Goal: Task Accomplishment & Management: Use online tool/utility

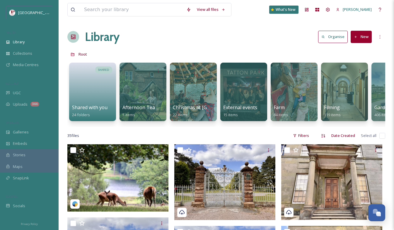
click at [24, 85] on div "COLLECT" at bounding box center [29, 84] width 59 height 8
click at [23, 93] on div "UGC" at bounding box center [29, 92] width 59 height 11
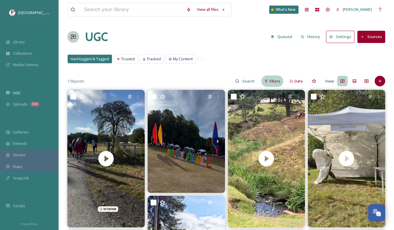
click at [275, 81] on span "Filters" at bounding box center [275, 82] width 11 height 6
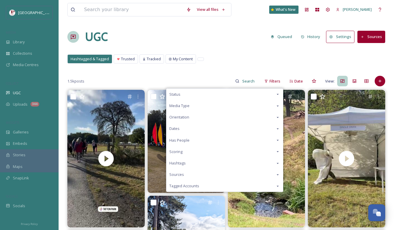
click at [192, 152] on div "Scoring" at bounding box center [224, 151] width 117 height 11
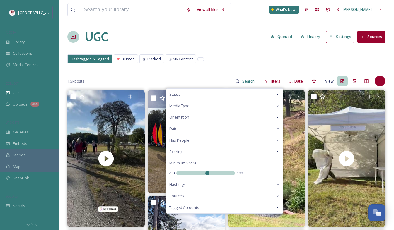
drag, startPoint x: 209, startPoint y: 175, endPoint x: 150, endPoint y: 174, distance: 58.6
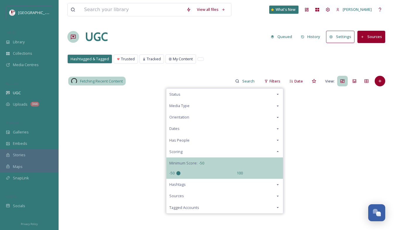
drag, startPoint x: 206, startPoint y: 173, endPoint x: 157, endPoint y: 173, distance: 49.2
type input "-50"
click at [176, 173] on input "range" at bounding box center [205, 173] width 59 height 4
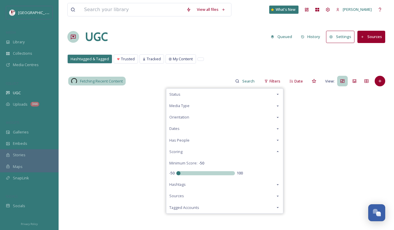
click at [215, 64] on div "Hashtagged & Tagged Trusted Tracked My Content Hashtagged & Tagged Trusted Trac…" at bounding box center [226, 60] width 318 height 12
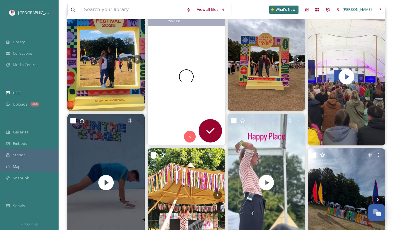
scroll to position [88, 0]
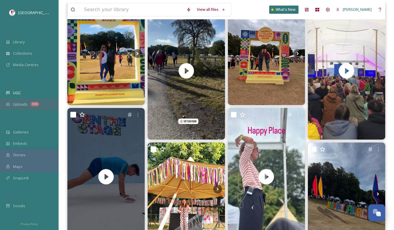
click at [25, 99] on div "Uploads 344" at bounding box center [29, 104] width 59 height 11
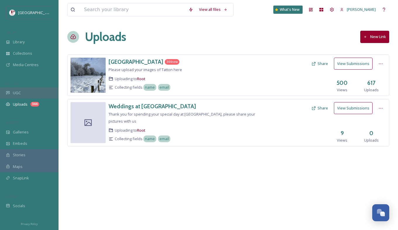
click at [35, 93] on div "UGC" at bounding box center [29, 92] width 59 height 11
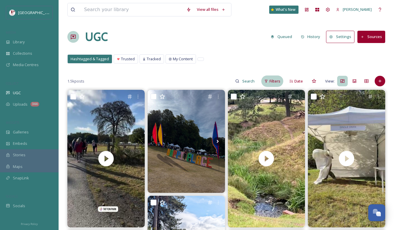
click at [272, 83] on span "Filters" at bounding box center [275, 82] width 11 height 6
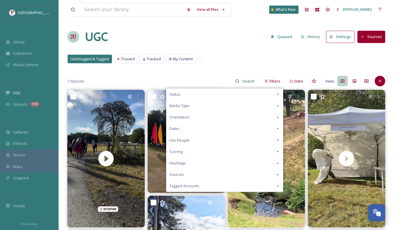
click at [203, 149] on div "Scoring" at bounding box center [224, 151] width 117 height 11
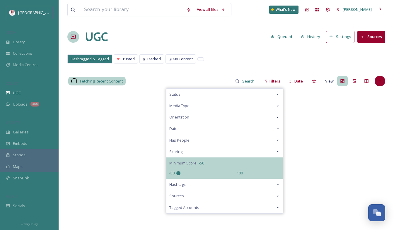
drag, startPoint x: 207, startPoint y: 172, endPoint x: 97, endPoint y: 172, distance: 110.7
type input "-50"
click at [176, 172] on input "range" at bounding box center [205, 173] width 59 height 4
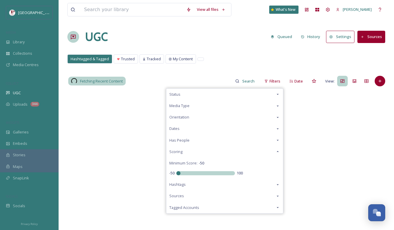
click at [248, 45] on div "UGC Queued History Settings Sources" at bounding box center [226, 37] width 318 height 18
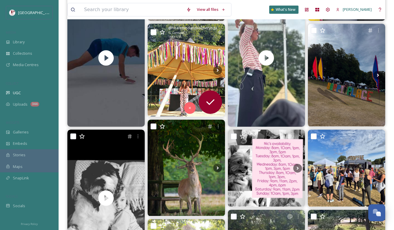
scroll to position [205, 0]
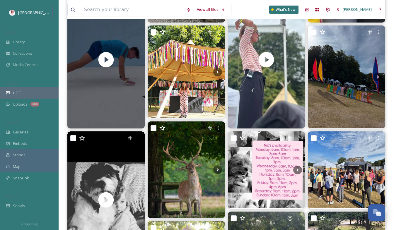
click at [29, 95] on div "UGC" at bounding box center [29, 92] width 59 height 11
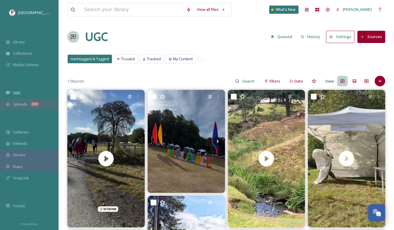
click at [27, 110] on div "Uploads 344" at bounding box center [29, 104] width 59 height 11
